Goal: Book appointment/travel/reservation

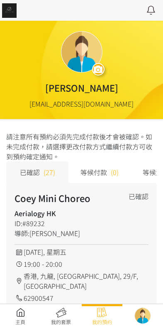
click at [23, 322] on link at bounding box center [20, 317] width 41 height 18
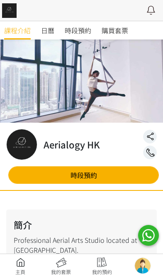
click at [86, 27] on div "👭朋友仔推薦計劃👭 👭Referral Programme👭 👉🏽現有會員推薦朋友仔報堂(購買80 credits 或以上) 介紹人即可免費獲得8個Credi…" at bounding box center [81, 145] width 113 height 249
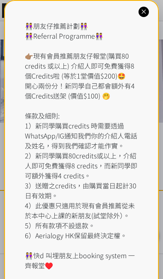
click at [139, 19] on div "👭朋友仔推薦計劃👭 👭Referral Programme👭 👉🏽現有會員推薦朋友仔報堂(購買80 credits 或以上) 介紹人即可免費獲得8個Credi…" at bounding box center [81, 150] width 155 height 301
click at [146, 10] on icon at bounding box center [144, 12] width 8 height 8
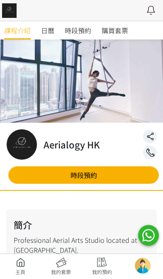
click at [91, 25] on link "時段預約" at bounding box center [78, 30] width 27 height 18
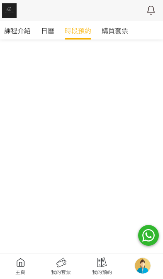
scroll to position [332, 0]
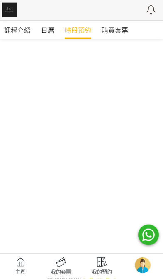
click at [17, 29] on span "課程介紹" at bounding box center [17, 30] width 27 height 10
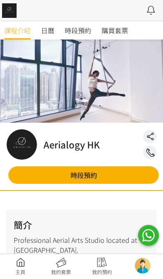
scroll to position [598, 0]
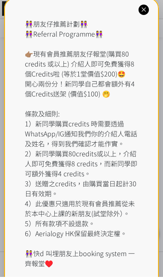
click at [139, 12] on div at bounding box center [144, 12] width 10 height 10
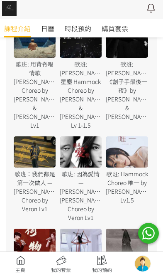
click at [90, 26] on span "時段預約" at bounding box center [78, 30] width 27 height 10
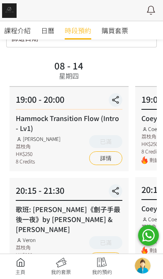
scroll to position [41, 0]
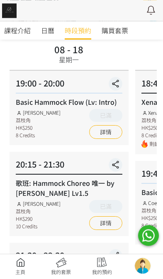
scroll to position [42, 0]
